Goal: Check status: Check status

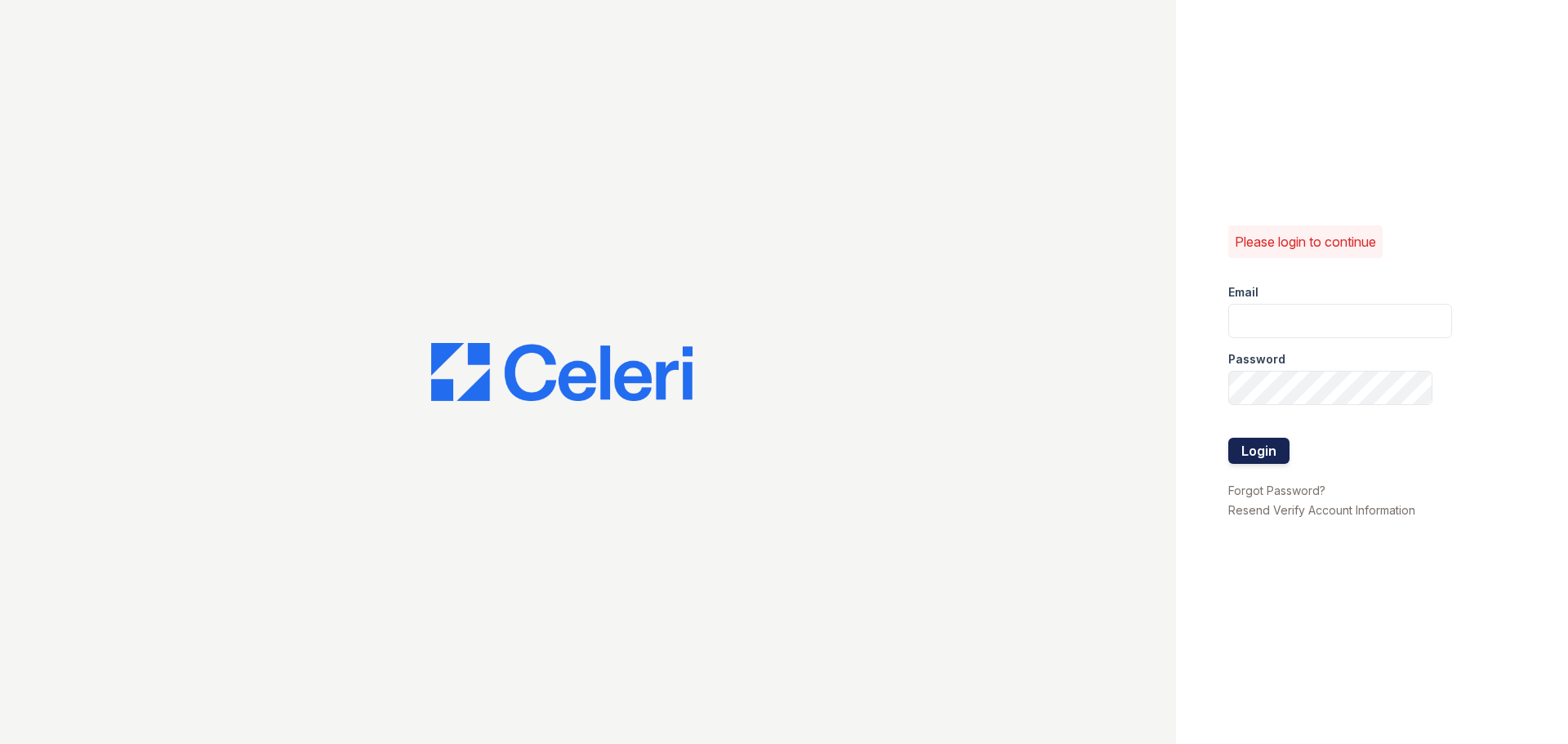
type input "[EMAIL_ADDRESS][DOMAIN_NAME]"
click at [1274, 441] on button "Login" at bounding box center [1259, 450] width 61 height 26
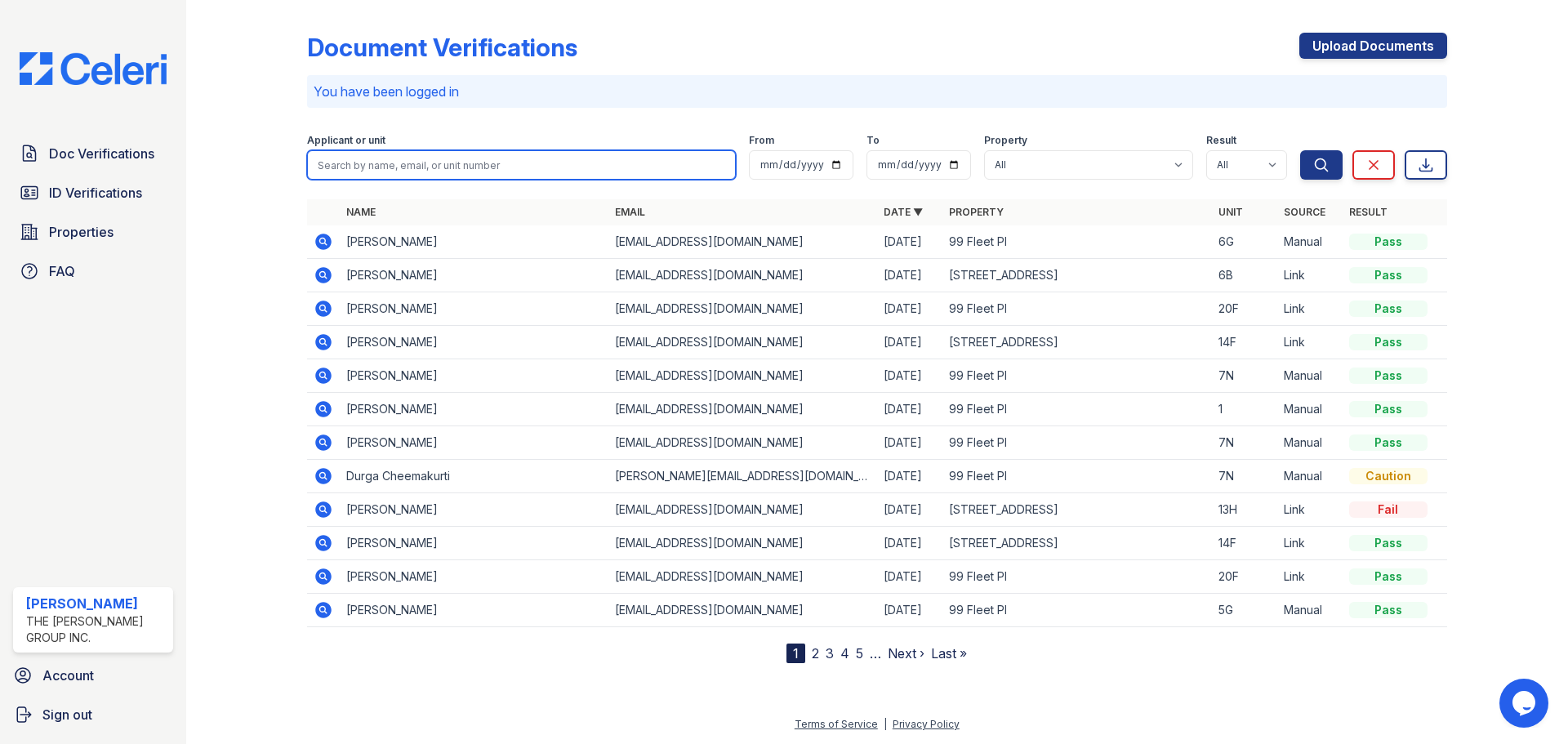
click at [508, 155] on input "search" at bounding box center [522, 165] width 428 height 29
type input "14f"
click at [1300, 150] on button "Search" at bounding box center [1321, 165] width 43 height 29
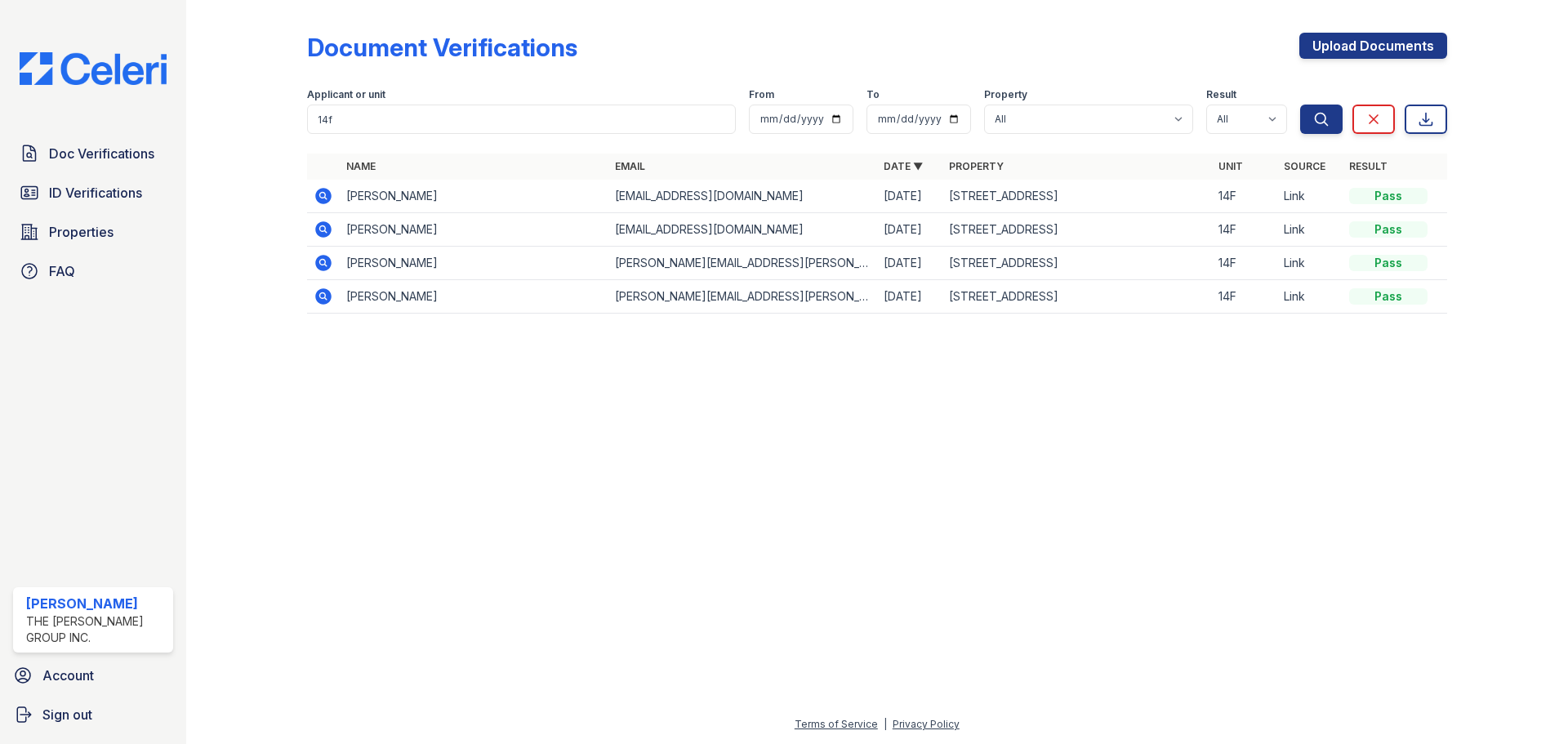
click at [334, 199] on td at bounding box center [324, 196] width 32 height 33
click at [327, 196] on icon at bounding box center [323, 195] width 16 height 16
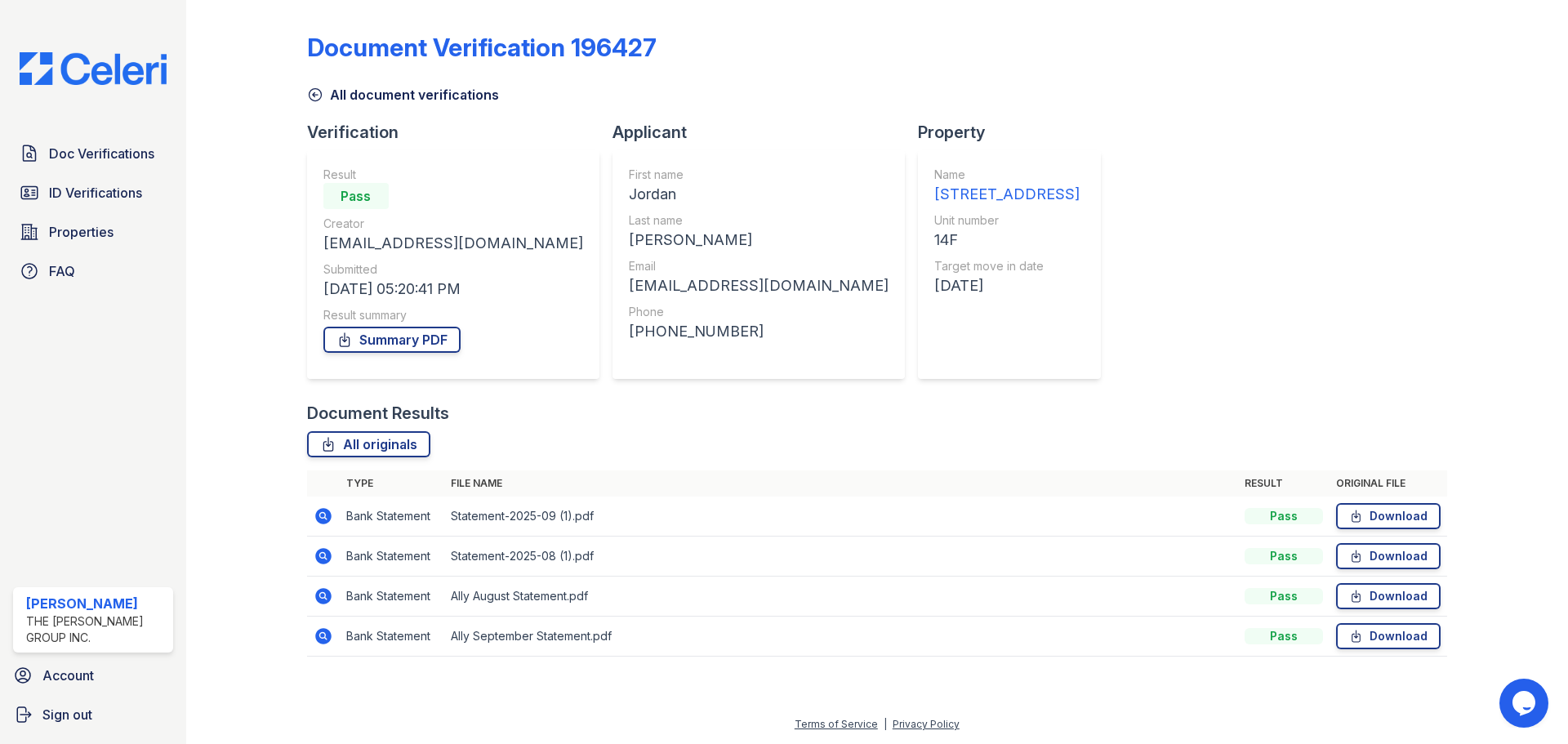
click at [330, 517] on icon at bounding box center [323, 516] width 16 height 16
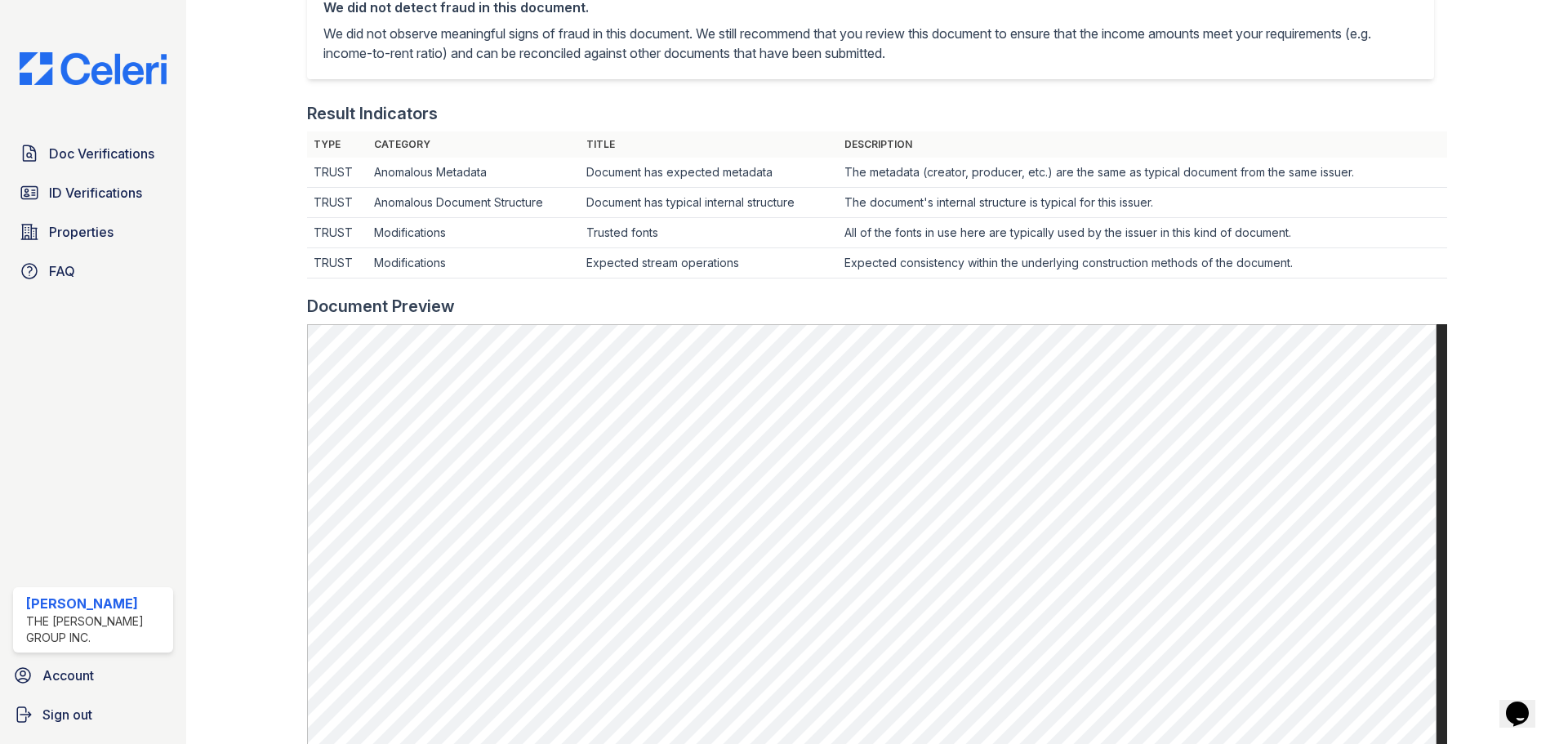
scroll to position [370, 0]
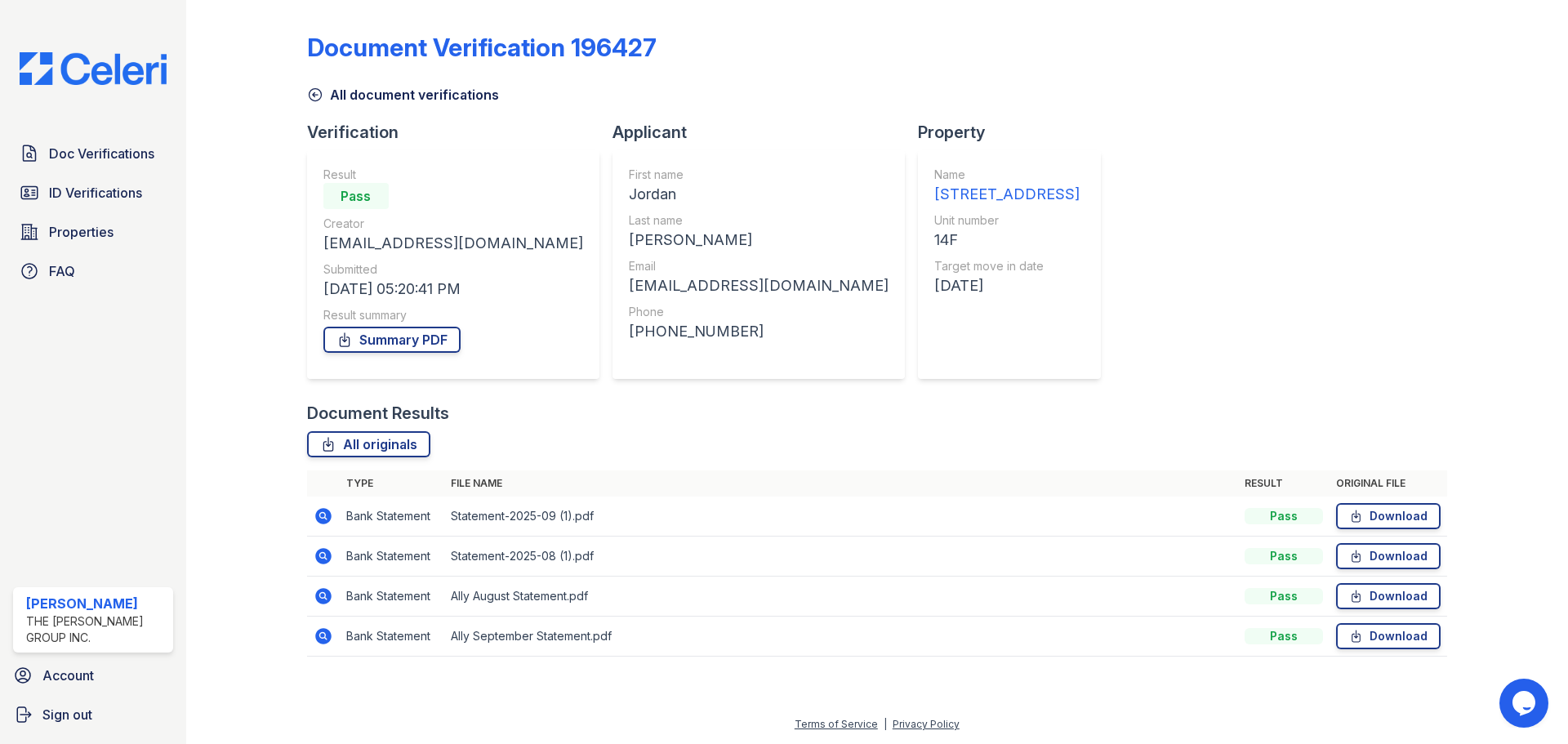
click at [323, 558] on icon at bounding box center [323, 556] width 20 height 20
click at [337, 587] on td at bounding box center [324, 597] width 32 height 40
click at [335, 601] on td at bounding box center [324, 597] width 32 height 40
click at [319, 591] on icon at bounding box center [323, 596] width 16 height 16
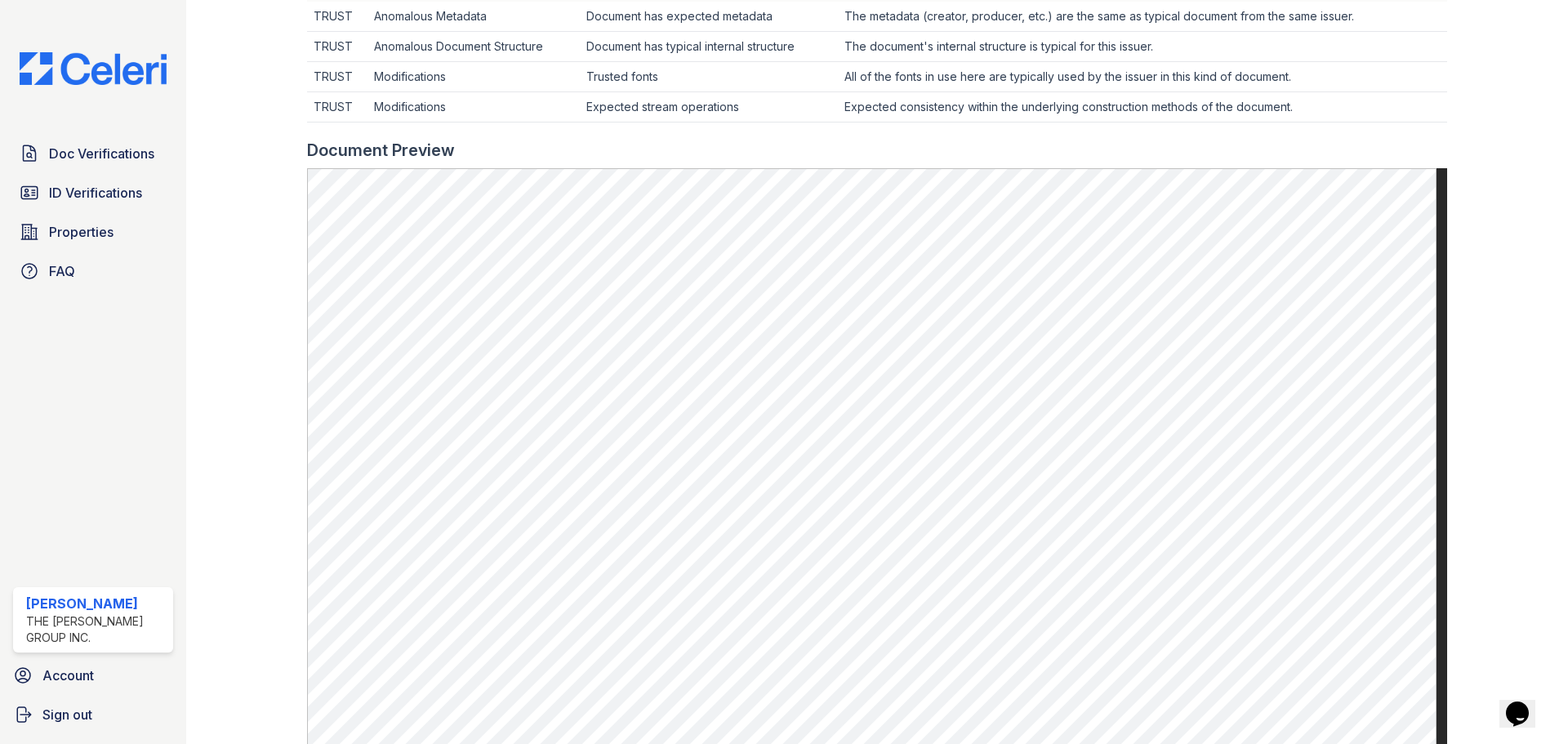
scroll to position [387, 0]
